Goal: Find specific page/section: Find specific page/section

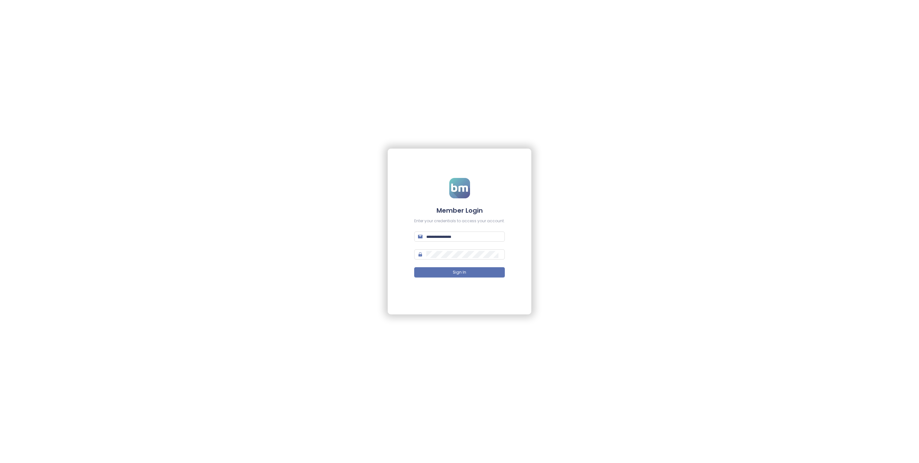
click at [444, 242] on form "Member Login Enter your credentials to access your account. Sign In" at bounding box center [459, 232] width 91 height 108
click at [444, 239] on input "text" at bounding box center [463, 236] width 75 height 7
type input "***"
drag, startPoint x: 457, startPoint y: 238, endPoint x: 457, endPoint y: 230, distance: 7.7
click at [457, 238] on input "text" at bounding box center [463, 236] width 75 height 7
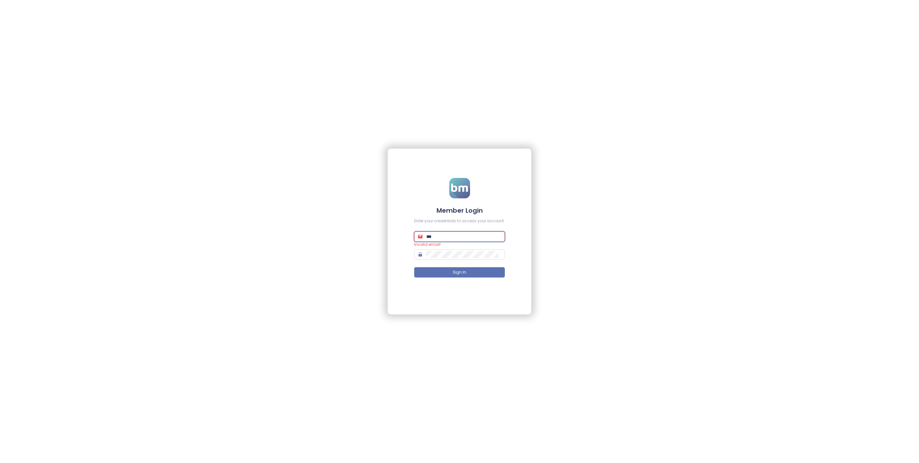
type input "**********"
click at [486, 269] on button "Sign In" at bounding box center [459, 272] width 91 height 10
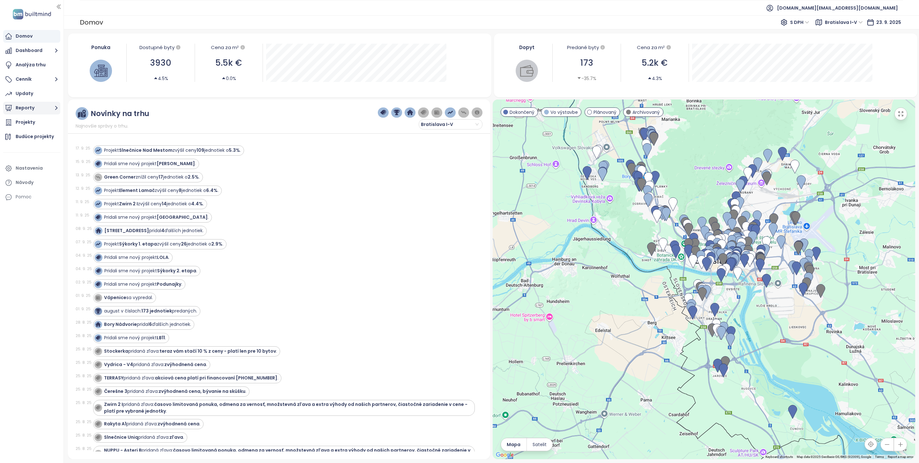
click at [26, 108] on button "Reporty" at bounding box center [31, 108] width 57 height 13
click at [35, 135] on div "Bratislava I-V" at bounding box center [34, 135] width 29 height 8
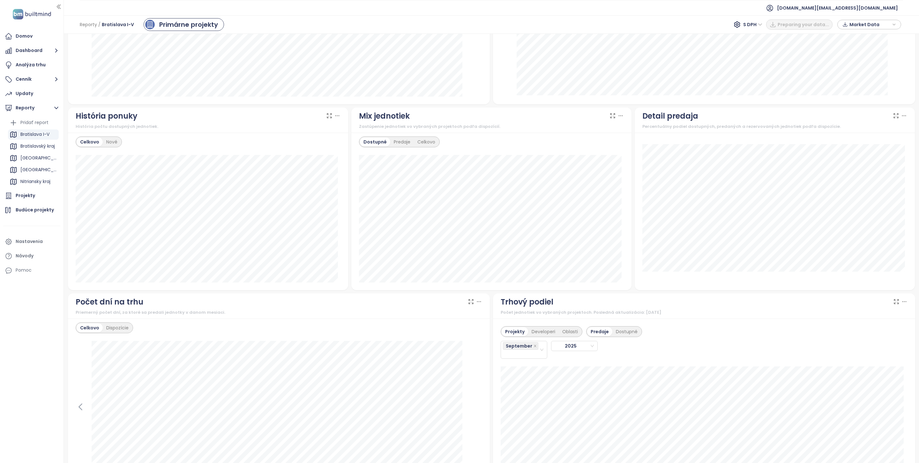
scroll to position [375, 0]
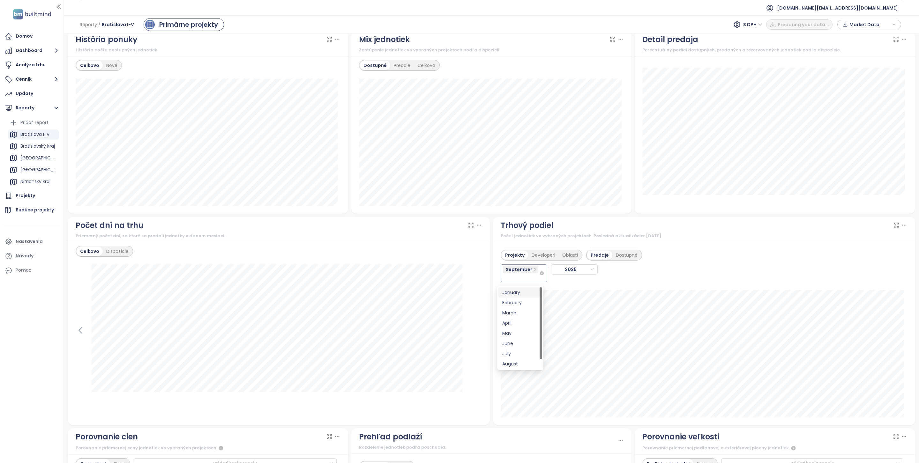
click at [519, 280] on div "September" at bounding box center [521, 273] width 36 height 17
click at [518, 362] on div "August" at bounding box center [520, 364] width 36 height 7
click at [517, 356] on div "July" at bounding box center [520, 355] width 36 height 7
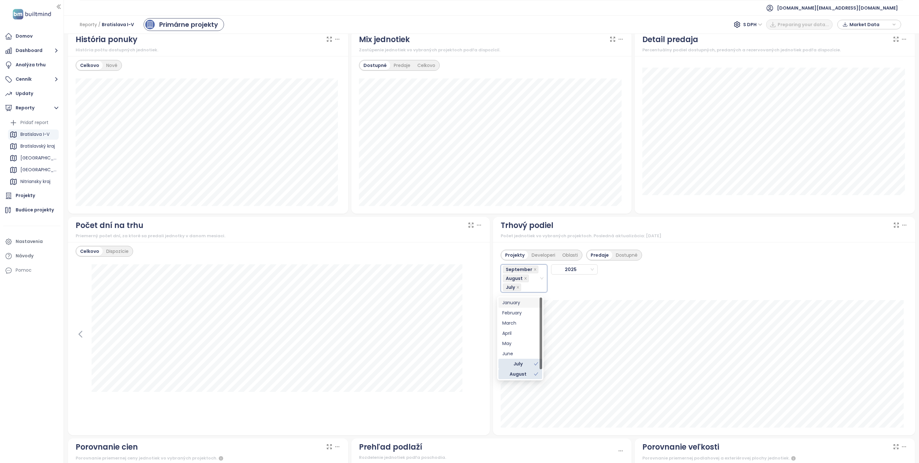
click at [674, 251] on div "Projekty Developeri Oblasti Predaje Dostupné September, August, July September …" at bounding box center [704, 269] width 407 height 47
click at [537, 256] on div "Developeri" at bounding box center [543, 255] width 31 height 9
